Goal: Use online tool/utility: Use online tool/utility

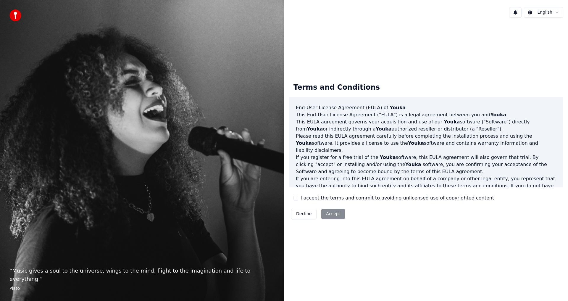
drag, startPoint x: 360, startPoint y: 234, endPoint x: 340, endPoint y: 224, distance: 22.0
click at [360, 234] on div "Terms and Conditions End-User License Agreement ([PERSON_NAME]) of Youka This E…" at bounding box center [426, 149] width 284 height 255
click at [315, 200] on label "I accept the terms and commit to avoiding unlicensed use of copyrighted content" at bounding box center [397, 197] width 193 height 7
click at [298, 200] on button "I accept the terms and commit to avoiding unlicensed use of copyrighted content" at bounding box center [295, 198] width 5 height 5
click at [330, 212] on button "Accept" at bounding box center [333, 214] width 24 height 11
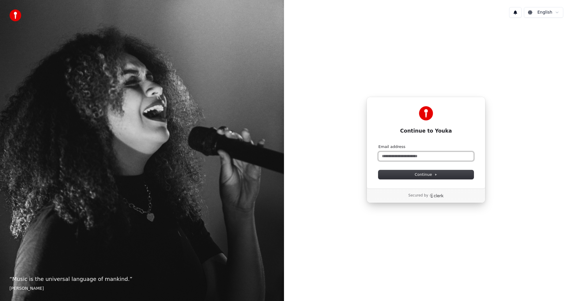
click at [401, 154] on input "Email address" at bounding box center [425, 156] width 95 height 9
click at [409, 159] on input "Email address" at bounding box center [425, 156] width 95 height 9
click at [378, 144] on button "submit" at bounding box center [378, 144] width 0 height 0
type input "**********"
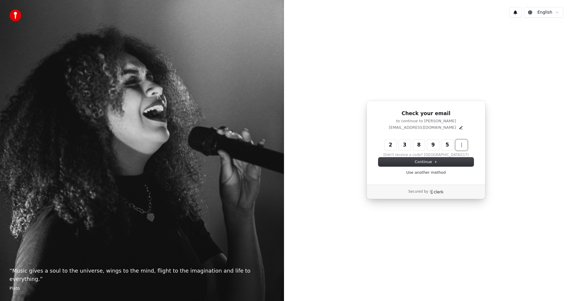
type input "******"
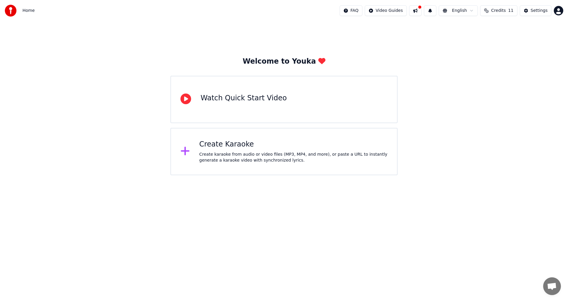
click at [304, 159] on div "Create karaoke from audio or video files (MP3, MP4, and more), or paste a URL t…" at bounding box center [293, 157] width 188 height 12
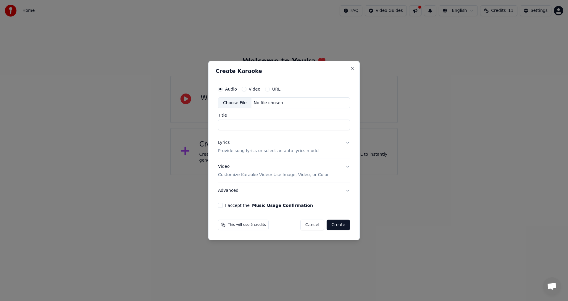
click at [240, 104] on div "Choose File" at bounding box center [234, 103] width 33 height 11
click at [242, 104] on div "Choose File" at bounding box center [234, 103] width 33 height 11
click at [353, 69] on button "Close" at bounding box center [352, 68] width 5 height 5
